Goal: Transaction & Acquisition: Purchase product/service

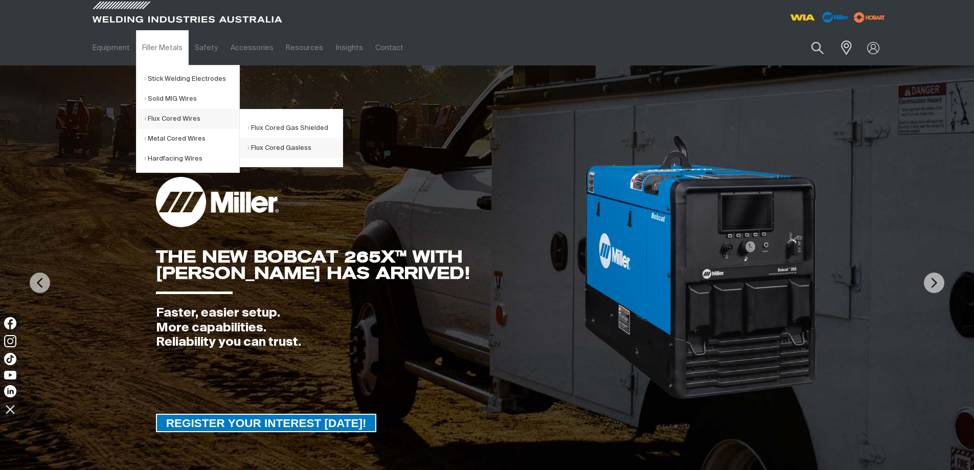
click at [279, 147] on link "Flux Cored Gasless" at bounding box center [294, 148] width 95 height 20
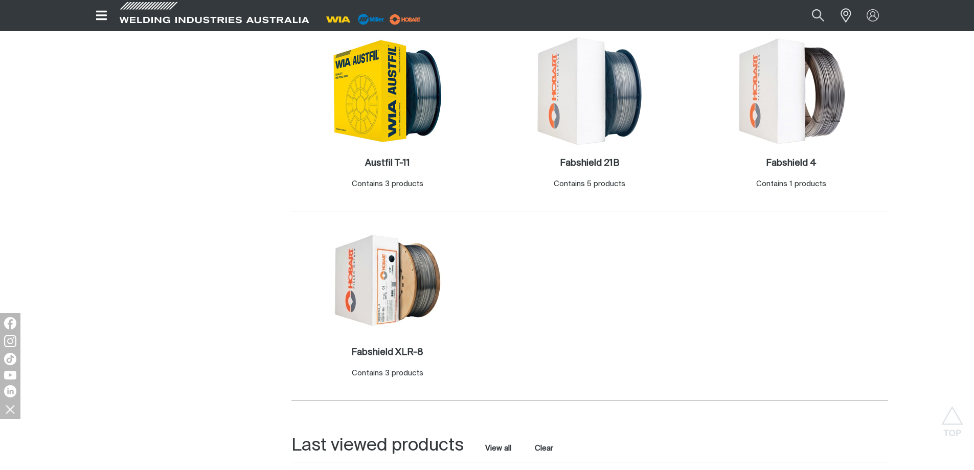
scroll to position [460, 0]
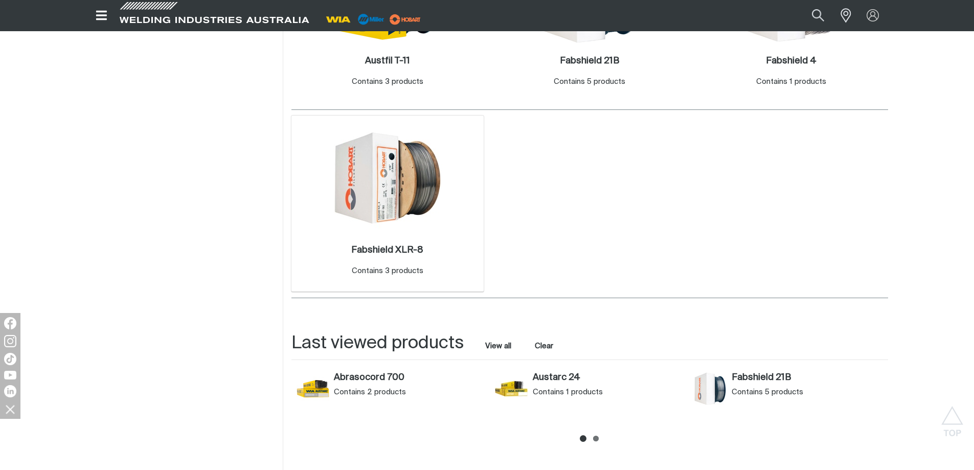
click at [360, 180] on img at bounding box center [387, 177] width 109 height 109
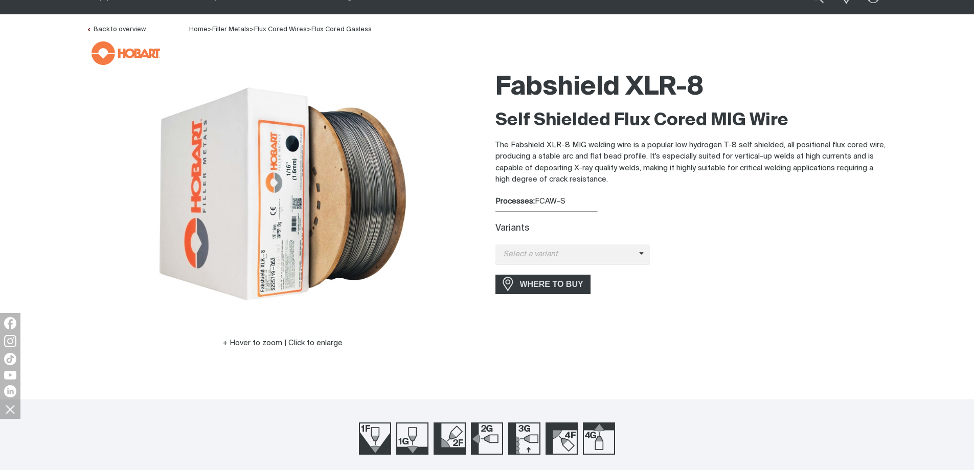
scroll to position [102, 0]
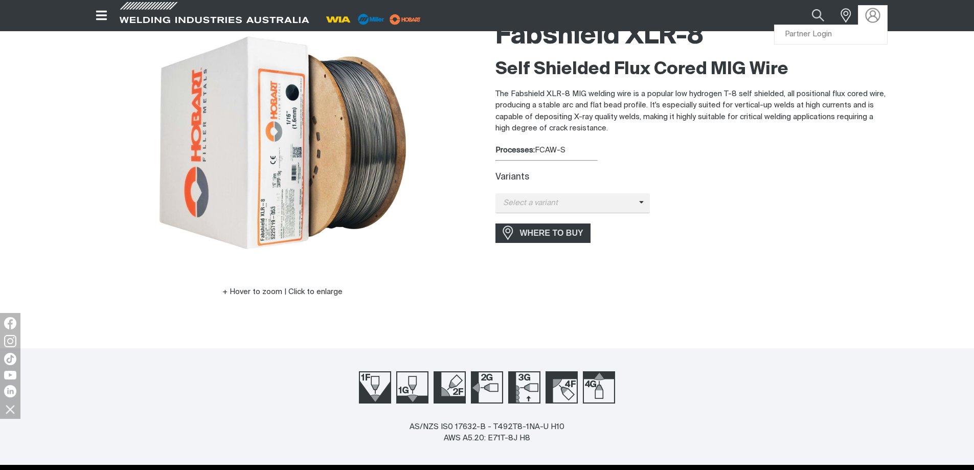
click at [873, 13] on img at bounding box center [872, 15] width 15 height 15
click at [830, 28] on div "Search When search results are available use up and down arrows to review and e…" at bounding box center [753, 15] width 267 height 31
click at [776, 32] on link "Partner Login" at bounding box center [830, 34] width 112 height 19
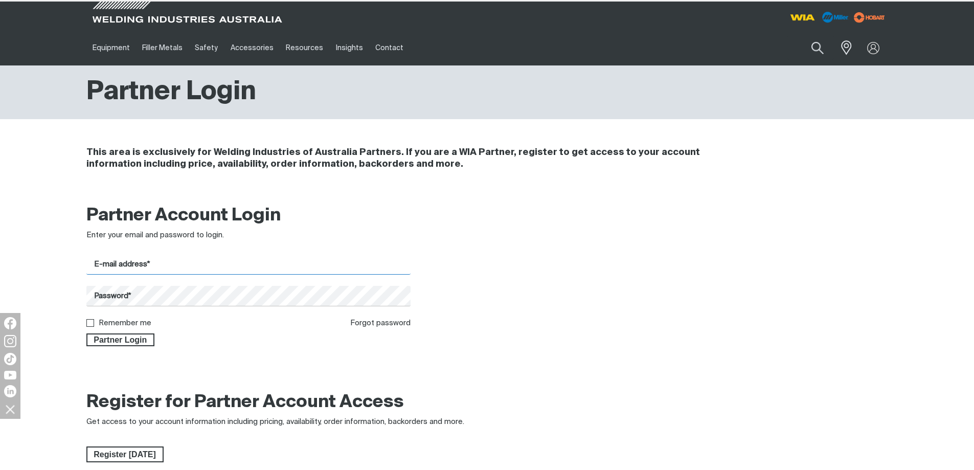
type input "[EMAIL_ADDRESS][DOMAIN_NAME]"
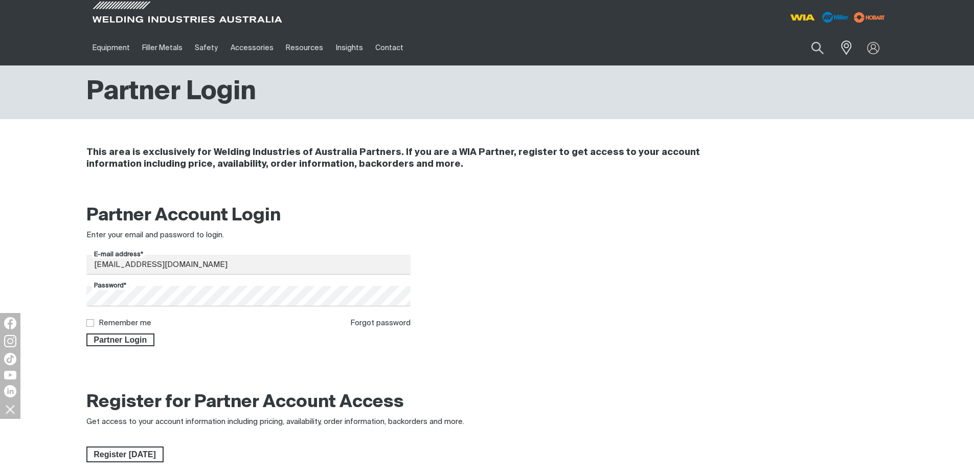
click at [91, 320] on input "Remember me" at bounding box center [89, 322] width 7 height 7
checkbox input "true"
click at [121, 341] on span "Partner Login" at bounding box center [120, 339] width 66 height 13
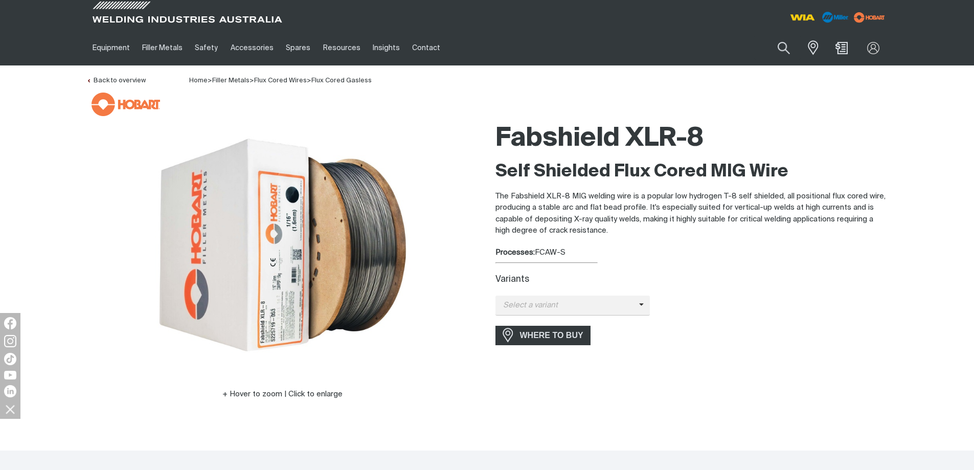
scroll to position [51, 0]
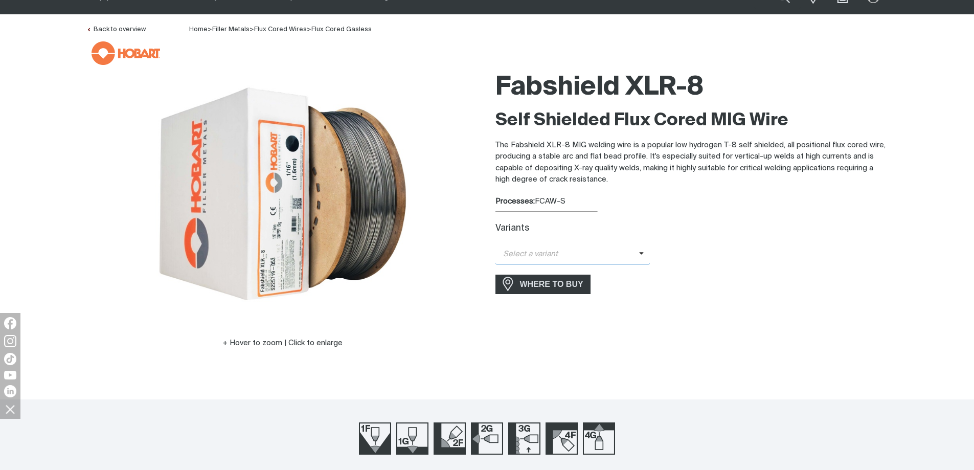
click at [641, 258] on span at bounding box center [644, 254] width 11 height 12
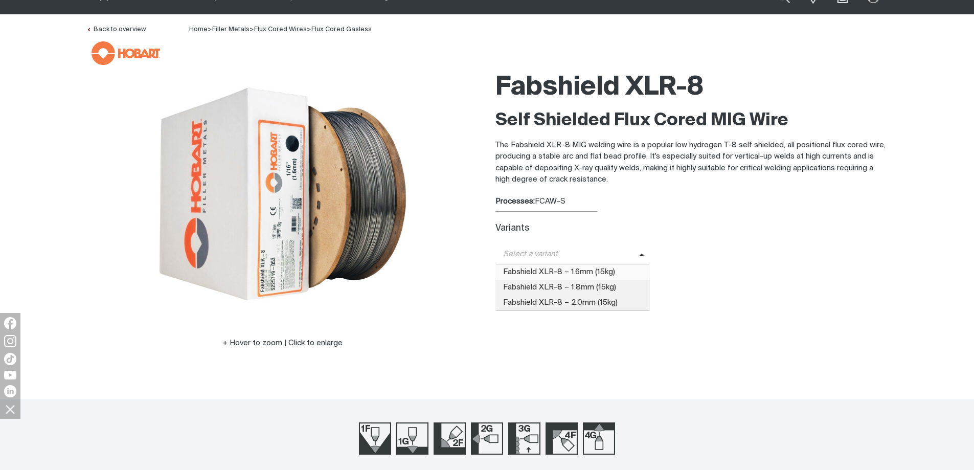
click at [595, 273] on span "Fabshield XLR-8 – 1.6mm (15kg)" at bounding box center [572, 271] width 155 height 15
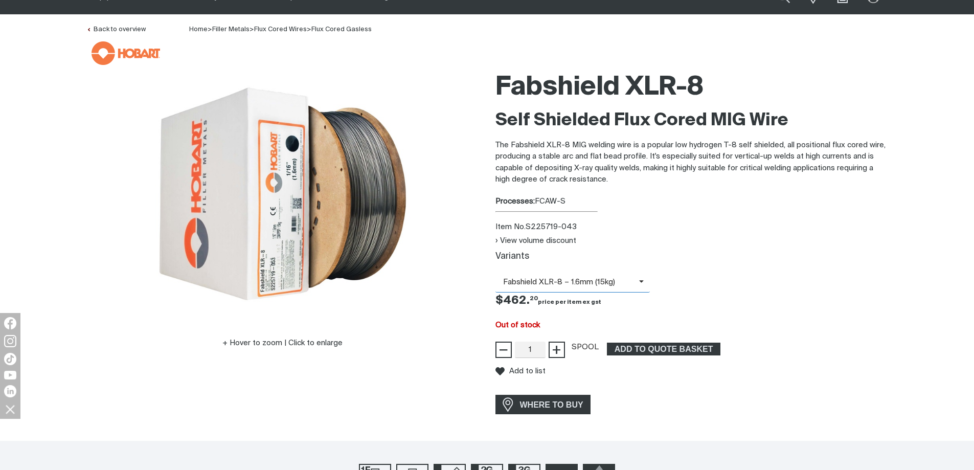
scroll to position [102, 0]
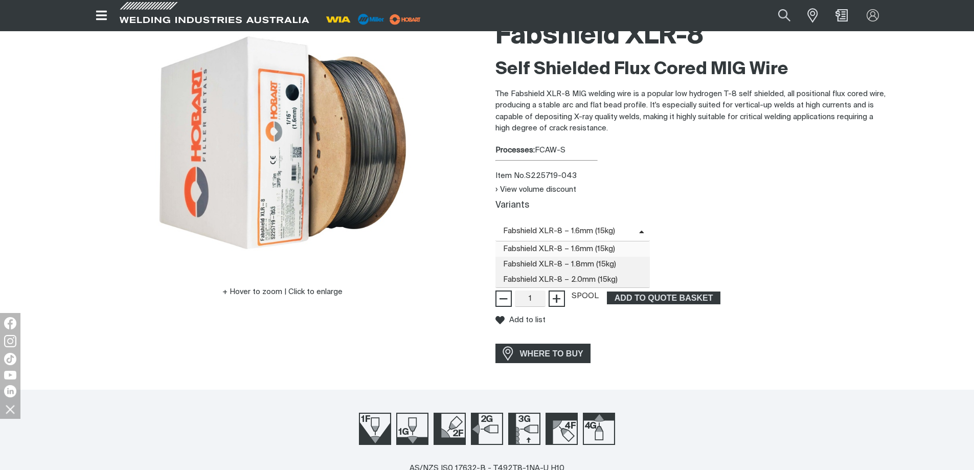
click at [640, 230] on icon at bounding box center [641, 232] width 5 height 8
click at [629, 262] on span "Fabshield XLR-8 – 1.8mm (15kg)" at bounding box center [572, 264] width 155 height 15
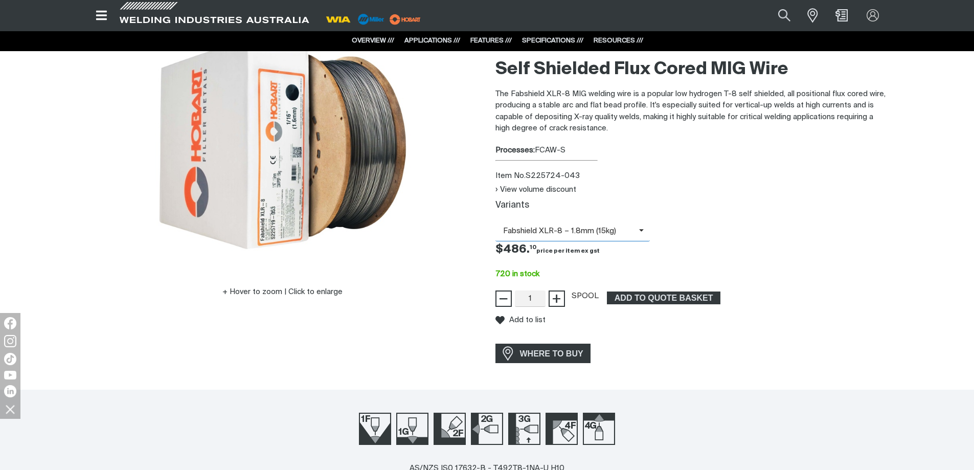
scroll to position [51, 0]
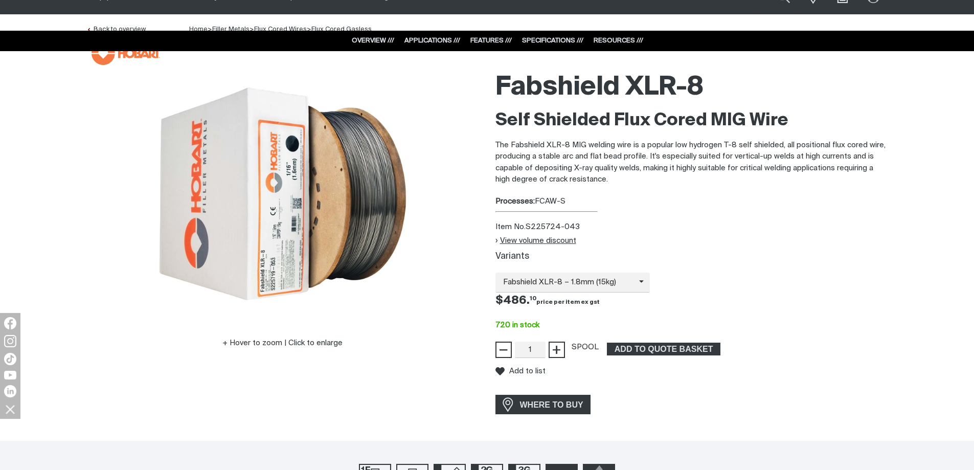
click at [555, 242] on button "View volume discount" at bounding box center [535, 240] width 81 height 9
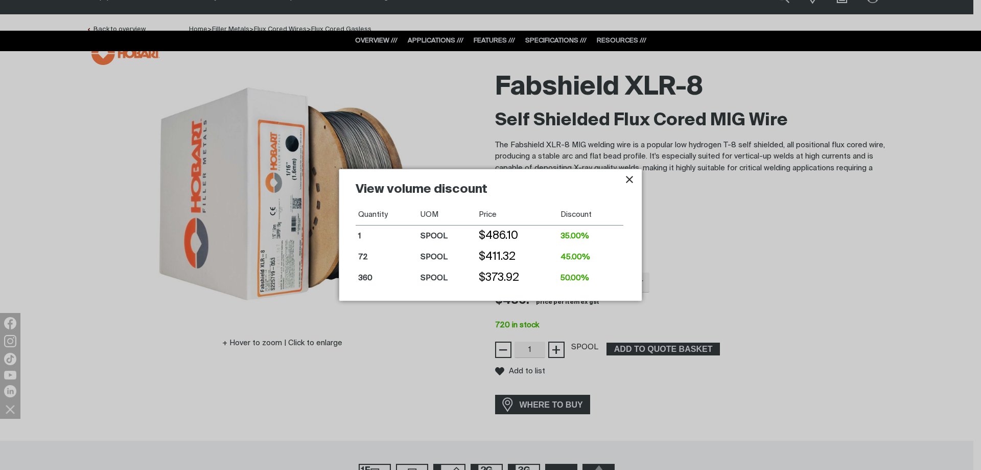
click at [724, 245] on div at bounding box center [490, 235] width 981 height 470
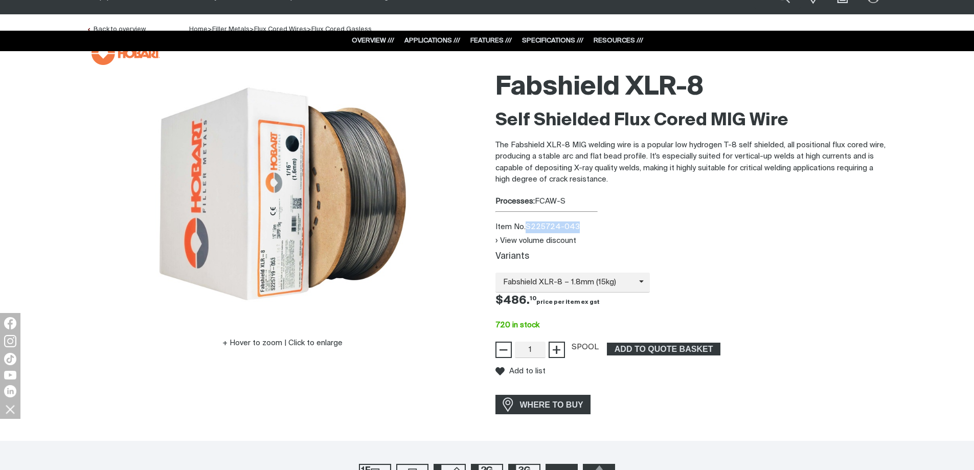
drag, startPoint x: 529, startPoint y: 227, endPoint x: 575, endPoint y: 224, distance: 46.6
click at [575, 224] on div "Item No. S225724-043" at bounding box center [691, 227] width 393 height 12
copy div "S225724-043"
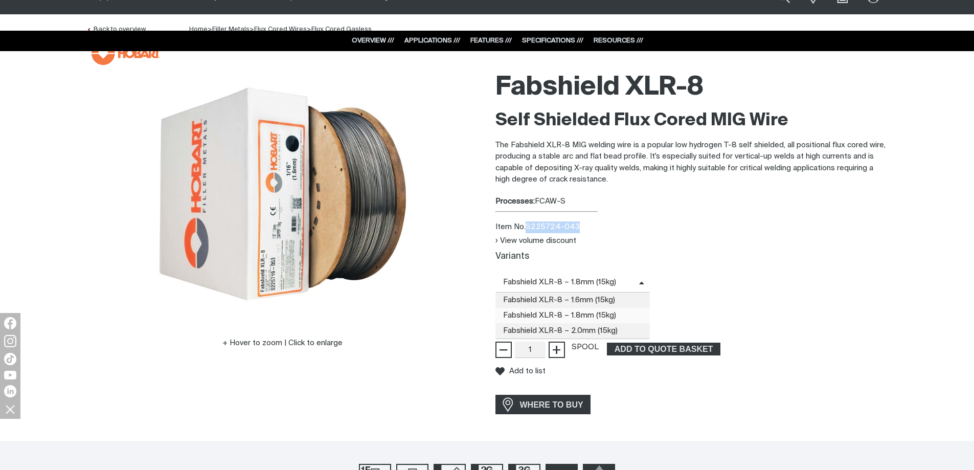
click at [639, 281] on icon at bounding box center [641, 284] width 5 height 8
click at [598, 330] on span "Fabshield XLR-8 – 2.0mm (15kg)" at bounding box center [572, 330] width 155 height 15
click at [639, 282] on icon at bounding box center [641, 284] width 5 height 8
click at [620, 313] on span "Fabshield XLR-8 – 1.8mm (15kg)" at bounding box center [572, 315] width 155 height 15
